Goal: Task Accomplishment & Management: Complete application form

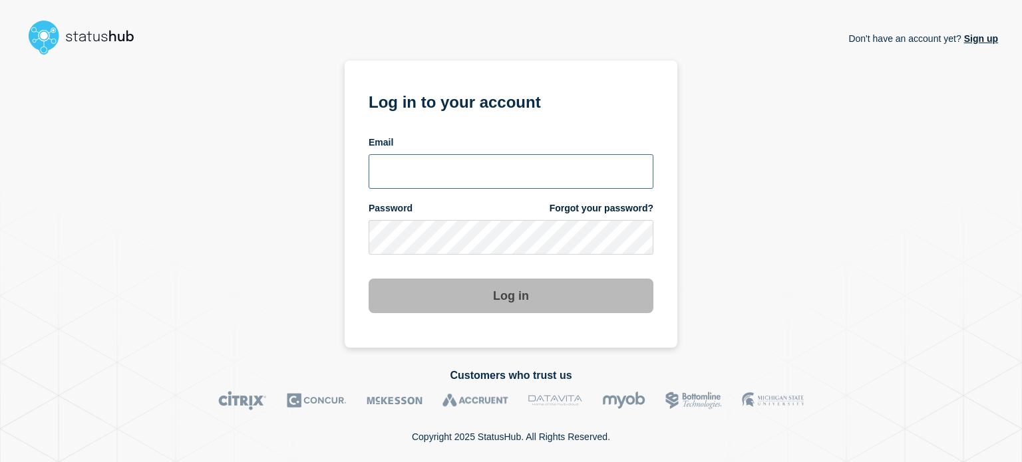
type input "ben.velasco@conexon.us"
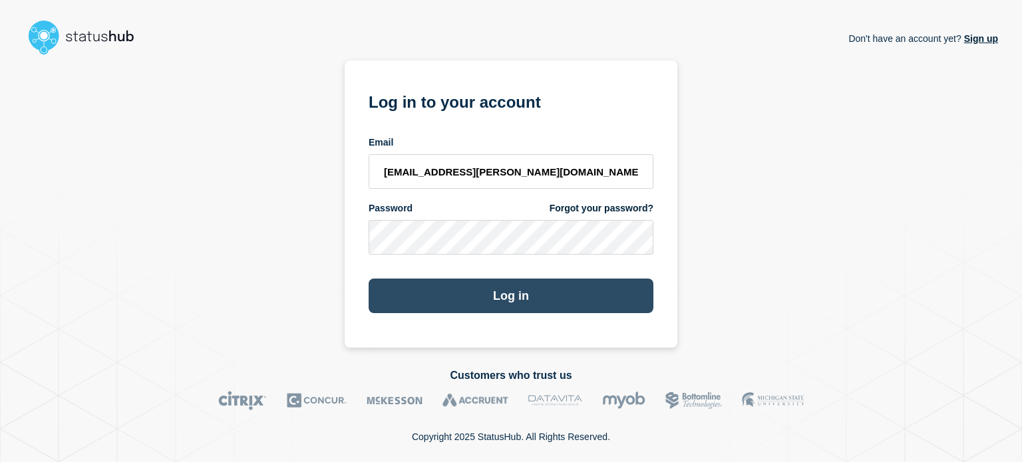
click at [585, 287] on button "Log in" at bounding box center [510, 296] width 285 height 35
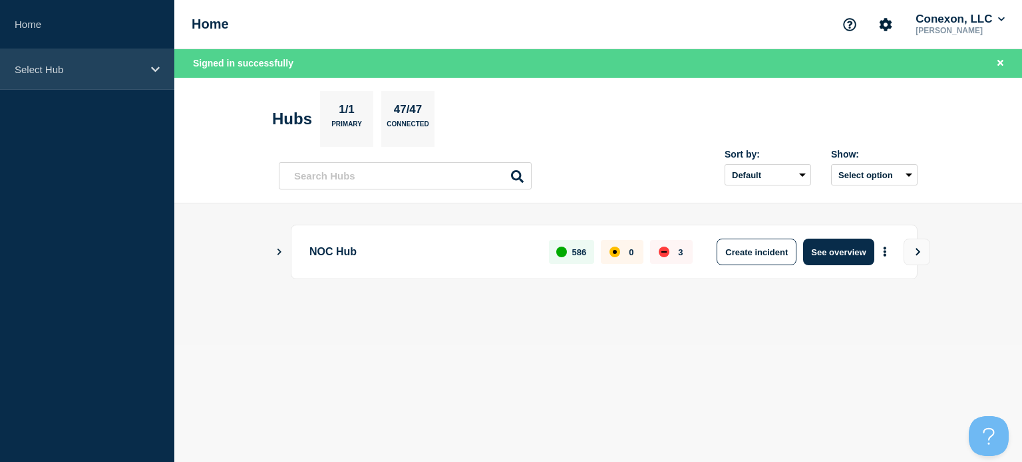
click at [98, 73] on p "Select Hub" at bounding box center [79, 69] width 128 height 11
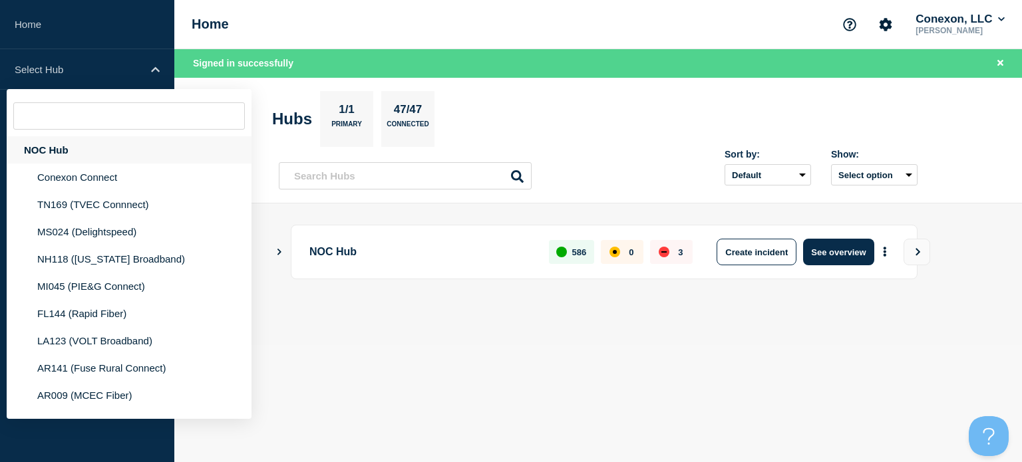
click at [59, 142] on div "NOC Hub" at bounding box center [129, 149] width 245 height 27
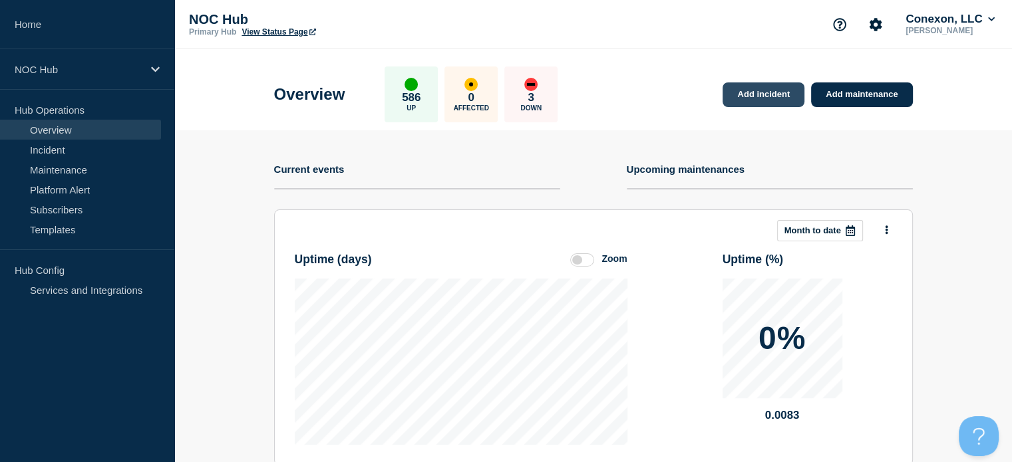
click at [774, 88] on link "Add incident" at bounding box center [763, 94] width 82 height 25
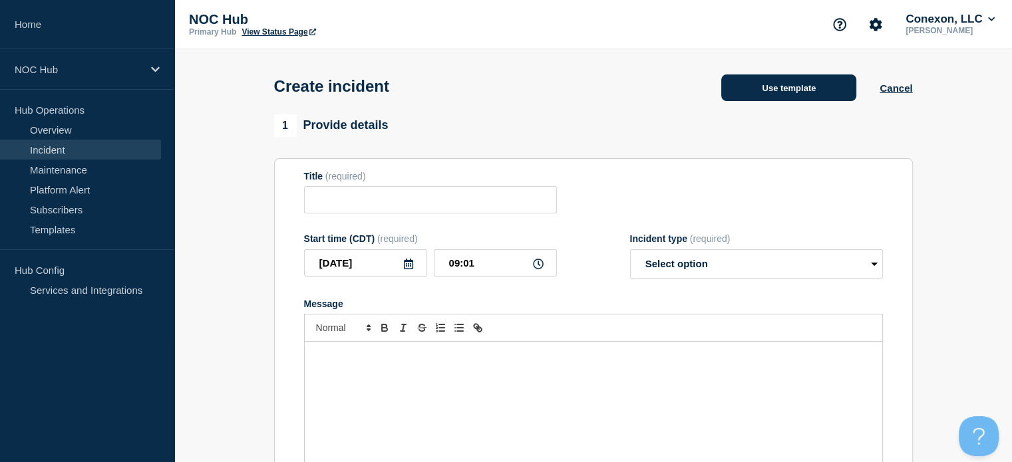
click at [743, 87] on button "Use template" at bounding box center [788, 87] width 135 height 27
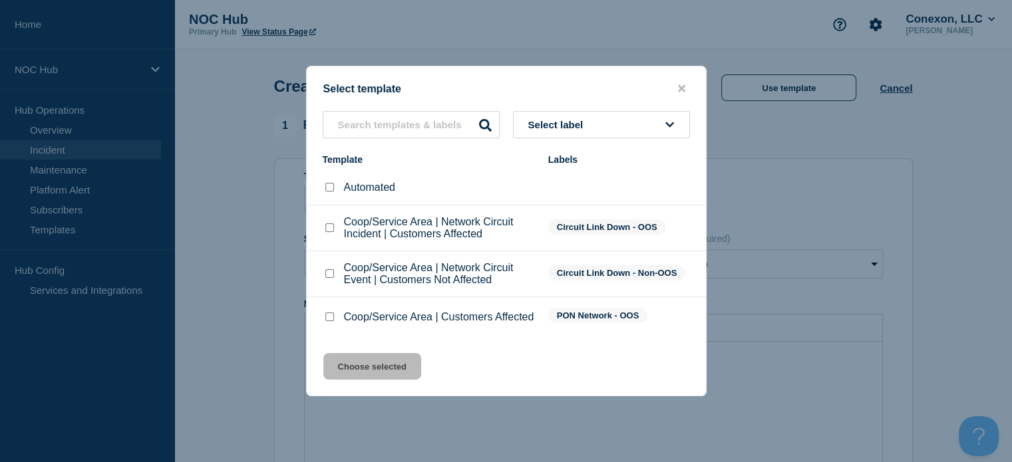
click at [323, 317] on div at bounding box center [329, 317] width 13 height 13
click at [330, 319] on input "Coop/Service Area | Customers Affected checkbox" at bounding box center [329, 317] width 9 height 9
checkbox input "true"
click at [383, 374] on button "Choose selected" at bounding box center [372, 366] width 98 height 27
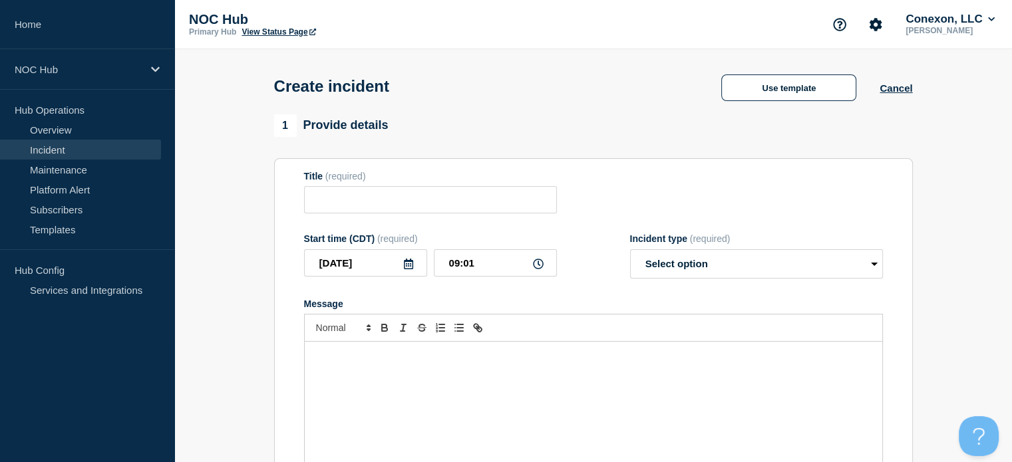
type input "Coop/Service Area | Customers Affected"
select select "investigating"
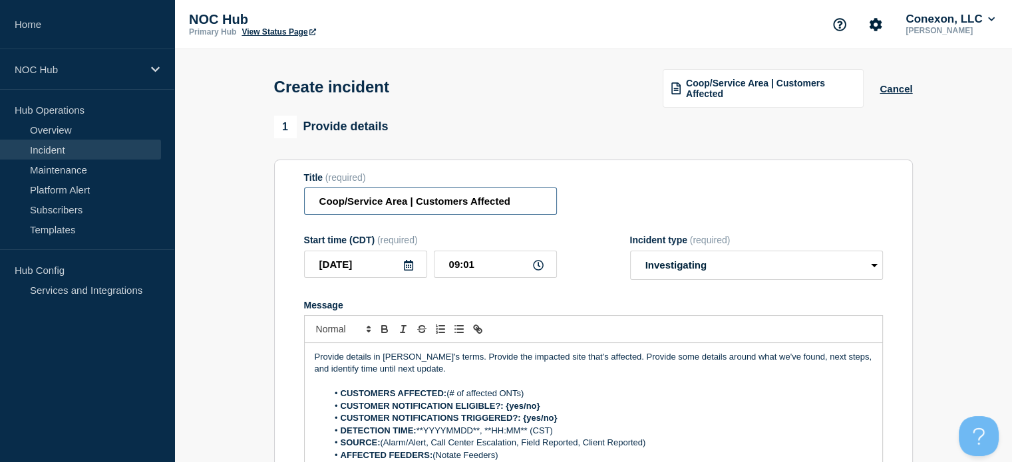
drag, startPoint x: 404, startPoint y: 205, endPoint x: 295, endPoint y: 196, distance: 108.8
click at [295, 196] on section "Title (required) Coop/Service Area | Customers Affected Start time (CDT) (requi…" at bounding box center [593, 338] width 639 height 357
type input "MS037 Pearl Comm | Customers Affected"
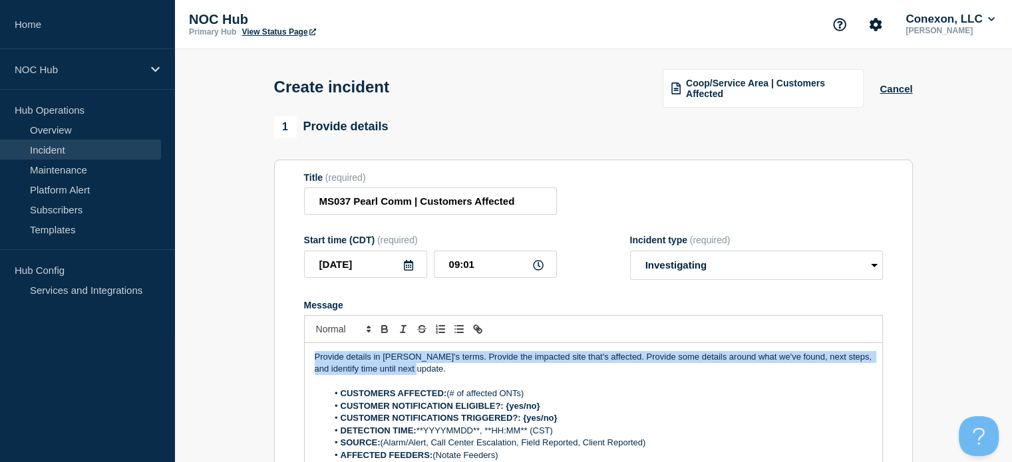
drag, startPoint x: 456, startPoint y: 372, endPoint x: 160, endPoint y: 304, distance: 303.7
click at [160, 304] on div "Home NOC Hub Hub Operations Overview Incident Maintenance Platform Alert Subscr…" at bounding box center [506, 465] width 1012 height 930
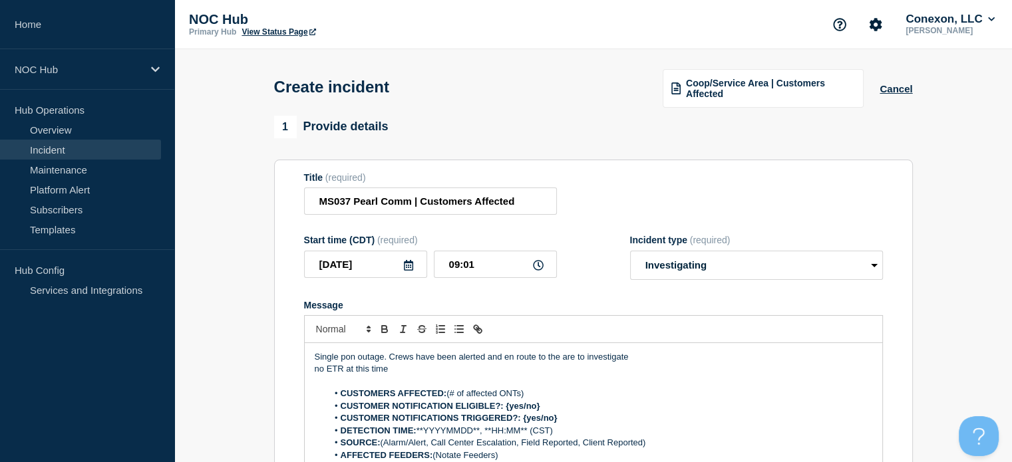
drag, startPoint x: 525, startPoint y: 395, endPoint x: 448, endPoint y: 392, distance: 76.5
click at [448, 392] on li "CUSTOMERS AFFECTED: (# of affected ONTs)" at bounding box center [599, 394] width 545 height 12
drag, startPoint x: 557, startPoint y: 407, endPoint x: 505, endPoint y: 406, distance: 52.5
click at [505, 406] on li "CUSTOMER NOTIFICATION ELIGIBLE?: {yes/no}" at bounding box center [599, 406] width 545 height 12
drag, startPoint x: 521, startPoint y: 416, endPoint x: 561, endPoint y: 419, distance: 40.0
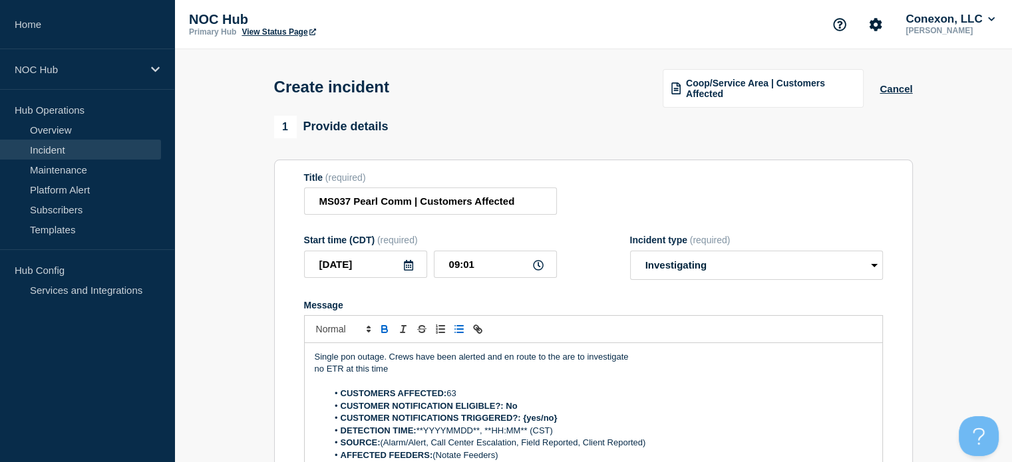
click at [561, 419] on li "CUSTOMER NOTIFICATIONS TRIGGERED?: {yes/no}" at bounding box center [599, 418] width 545 height 12
drag, startPoint x: 561, startPoint y: 419, endPoint x: 521, endPoint y: 418, distance: 39.9
click at [521, 418] on li "CUSTOMER NOTIFICATIONS TRIGGERED?: {yes/no}" at bounding box center [599, 418] width 545 height 12
drag, startPoint x: 561, startPoint y: 428, endPoint x: 420, endPoint y: 432, distance: 140.4
click at [420, 432] on li "DETECTION TIME: **YYYYMMDD**, **HH:MM** (CST)" at bounding box center [599, 431] width 545 height 12
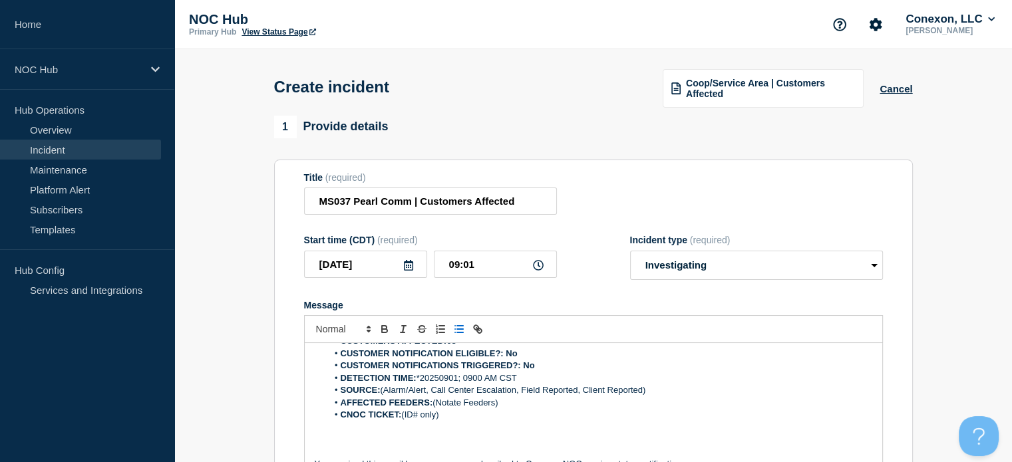
scroll to position [52, 0]
drag, startPoint x: 386, startPoint y: 390, endPoint x: 650, endPoint y: 393, distance: 264.7
click at [650, 393] on li "SOURCE: (Alarm/Alert, Call Center Escalation, Field Reported, Client Reported)" at bounding box center [599, 391] width 545 height 12
click at [507, 414] on li "CNOC TICKET: (ID# only)" at bounding box center [599, 416] width 545 height 12
drag, startPoint x: 500, startPoint y: 405, endPoint x: 434, endPoint y: 402, distance: 65.9
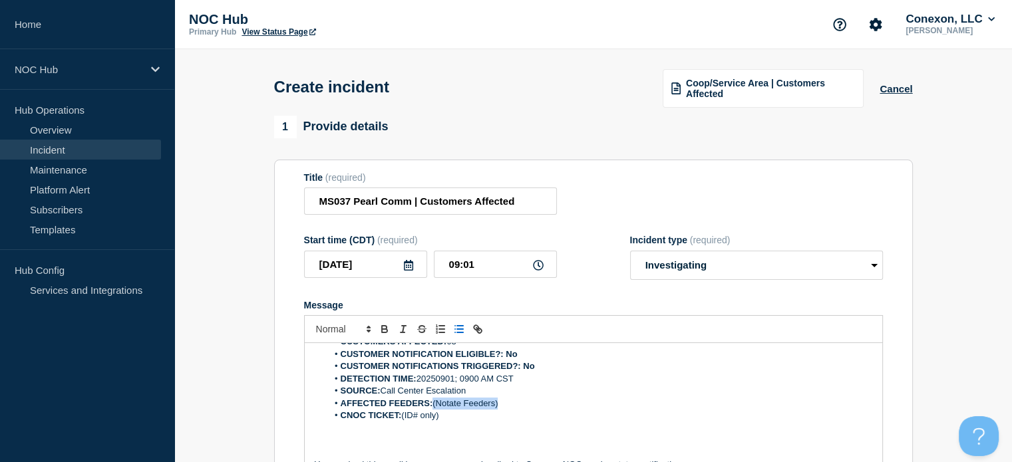
click at [434, 402] on li "AFFECTED FEEDERS: (Notate Feeders)" at bounding box center [599, 404] width 545 height 12
drag, startPoint x: 440, startPoint y: 420, endPoint x: 403, endPoint y: 422, distance: 37.3
click at [403, 422] on li "CNOC TICKET: (ID# only)" at bounding box center [599, 416] width 545 height 12
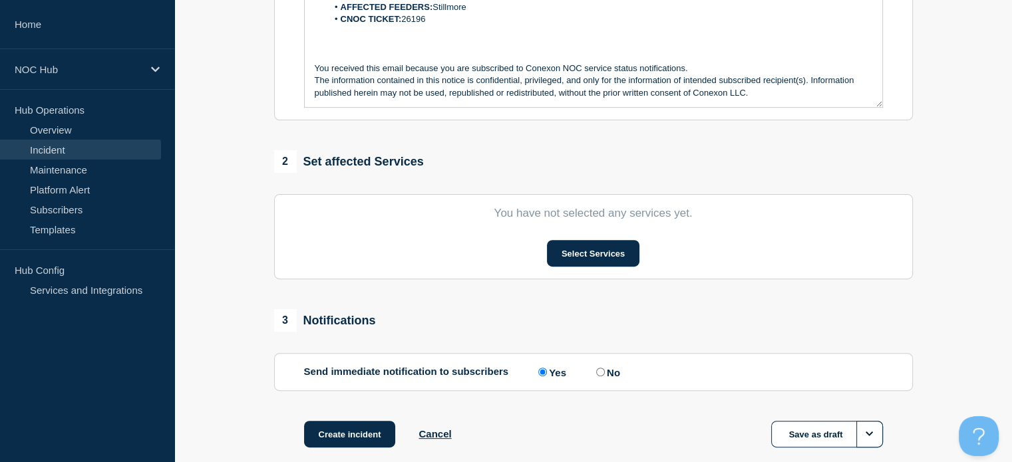
scroll to position [395, 0]
click at [621, 247] on button "Select Services" at bounding box center [593, 254] width 92 height 27
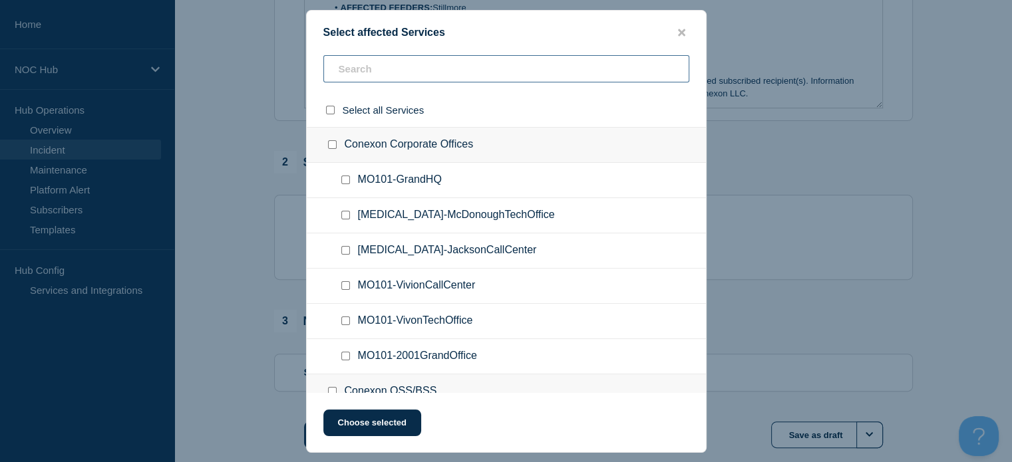
click at [504, 71] on input "text" at bounding box center [506, 68] width 366 height 27
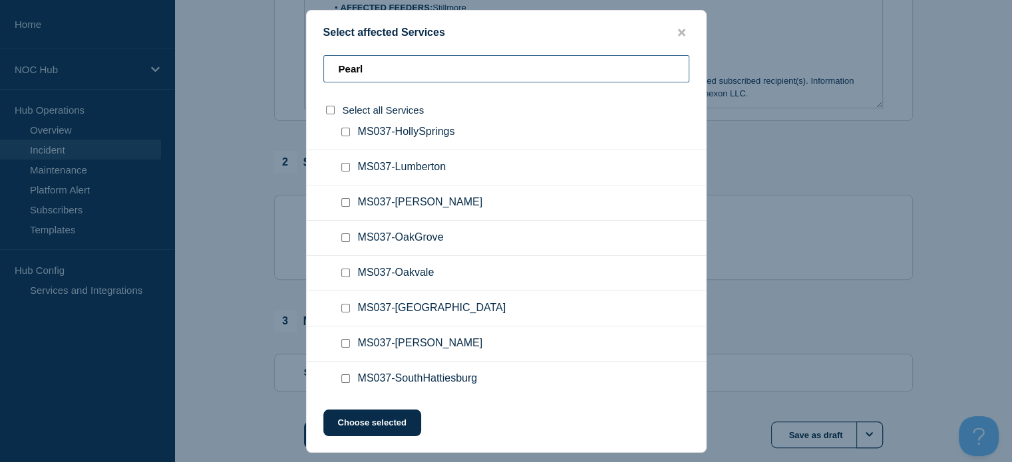
scroll to position [402, 0]
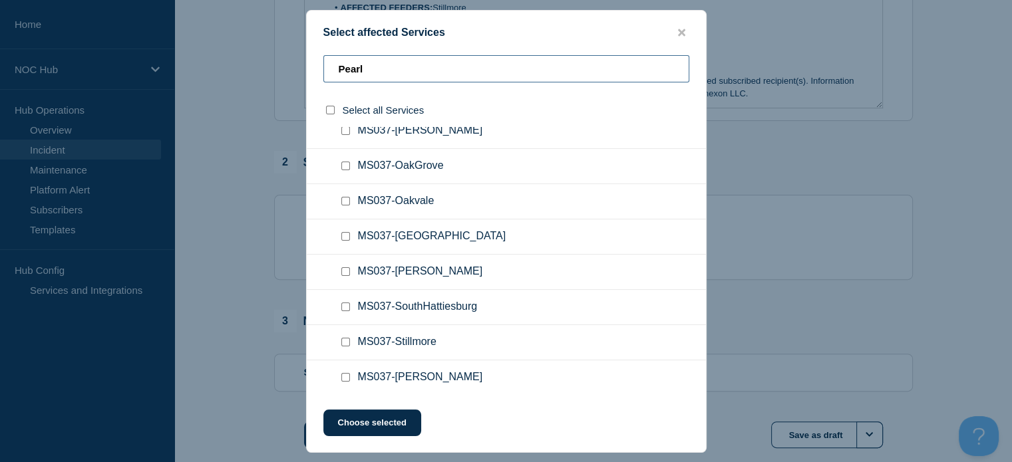
type input "Pearl"
click at [342, 342] on input "MS037-Stillmore checkbox" at bounding box center [345, 342] width 9 height 9
checkbox input "true"
click at [372, 412] on button "Choose selected" at bounding box center [372, 423] width 98 height 27
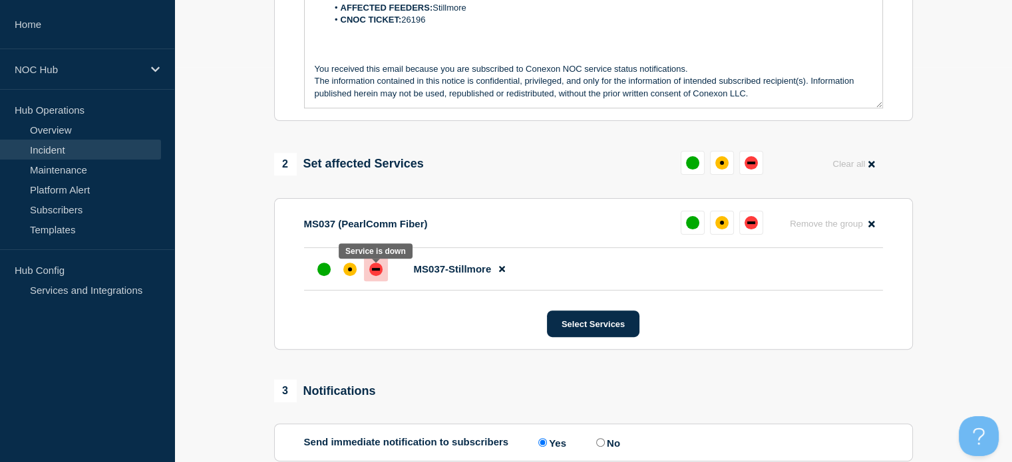
click at [368, 277] on div at bounding box center [376, 269] width 24 height 24
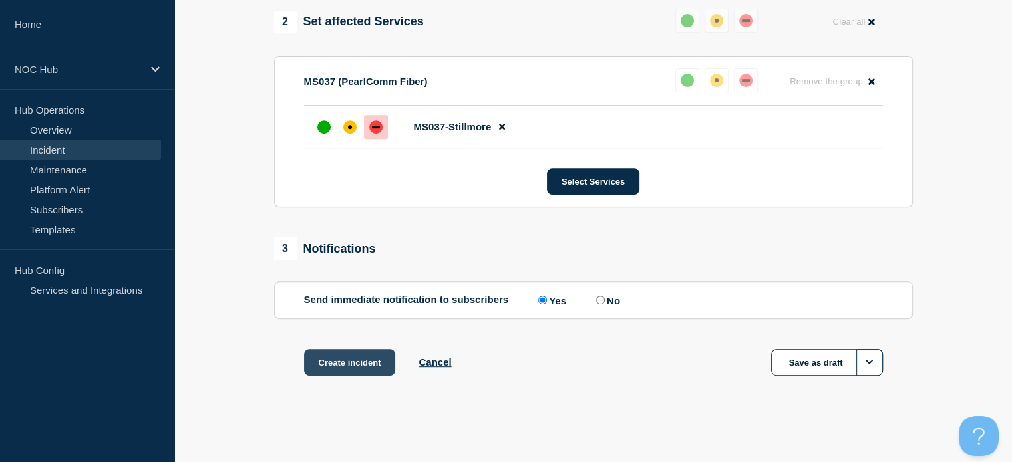
click at [353, 357] on button "Create incident" at bounding box center [350, 362] width 92 height 27
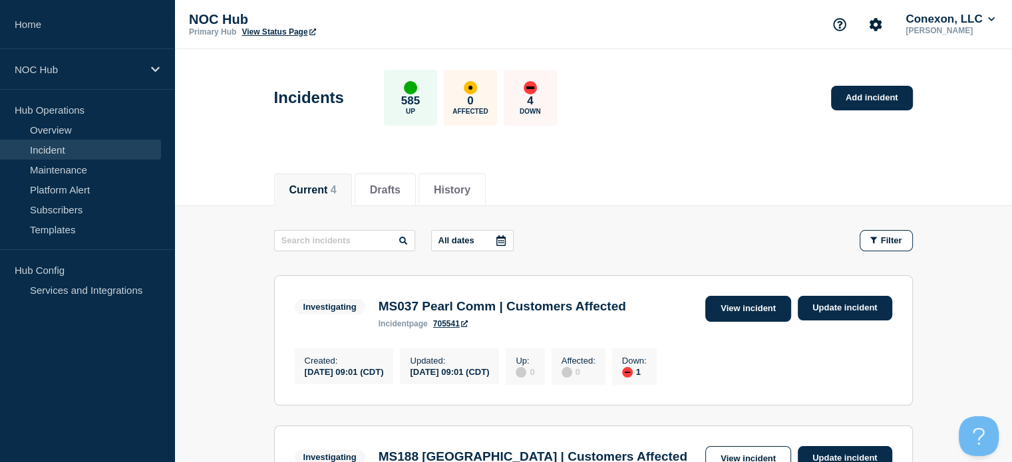
click at [758, 309] on link "View incident" at bounding box center [748, 309] width 86 height 26
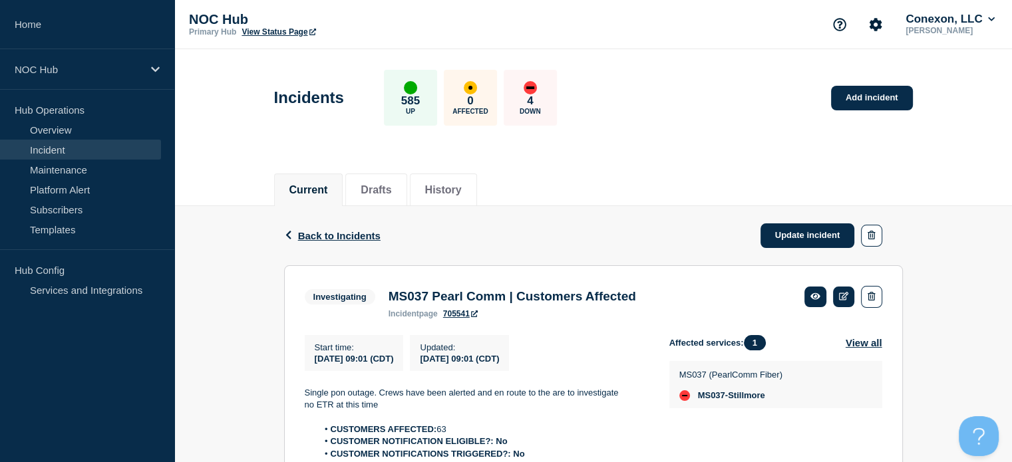
scroll to position [132, 0]
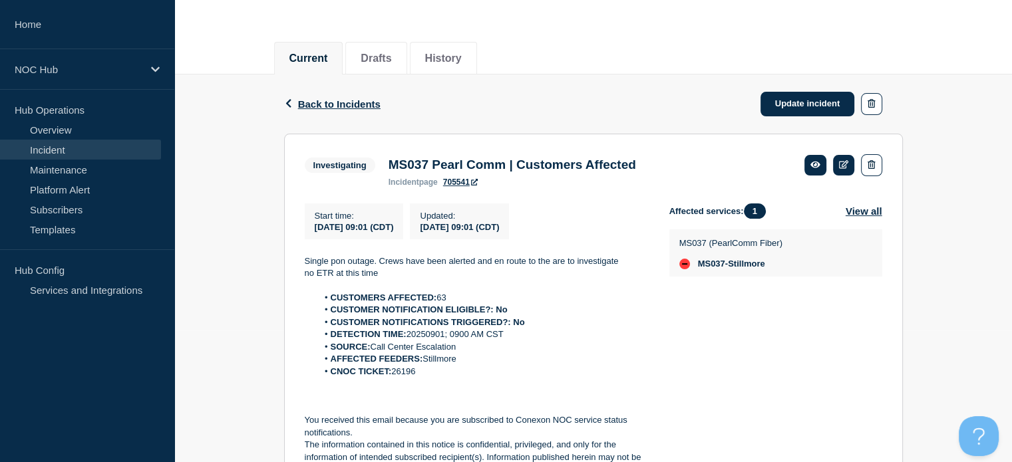
drag, startPoint x: 476, startPoint y: 380, endPoint x: 295, endPoint y: 263, distance: 214.6
click at [295, 263] on section "Investigating MS037 Pearl Comm | Customers Affected incident page 705541 Start …" at bounding box center [593, 315] width 619 height 363
copy div "Single pon outage. Crews have been alerted and en route to the are to investiga…"
